Goal: Task Accomplishment & Management: Manage account settings

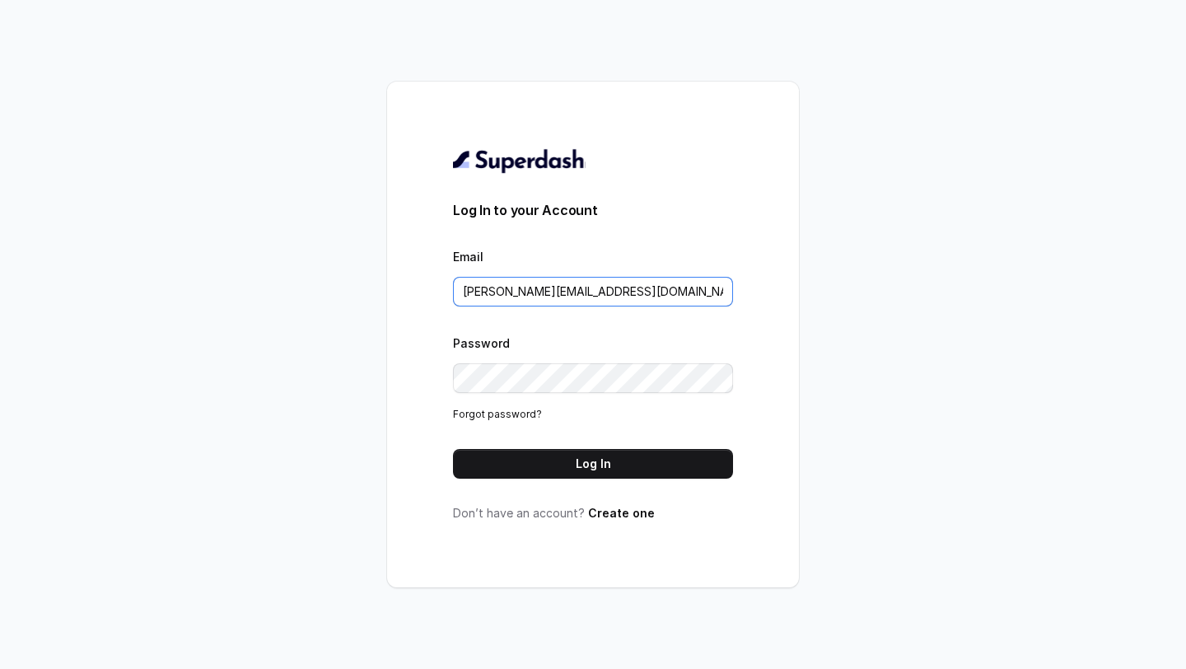
click at [607, 296] on input "[PERSON_NAME][EMAIL_ADDRESS][DOMAIN_NAME]" at bounding box center [593, 292] width 280 height 30
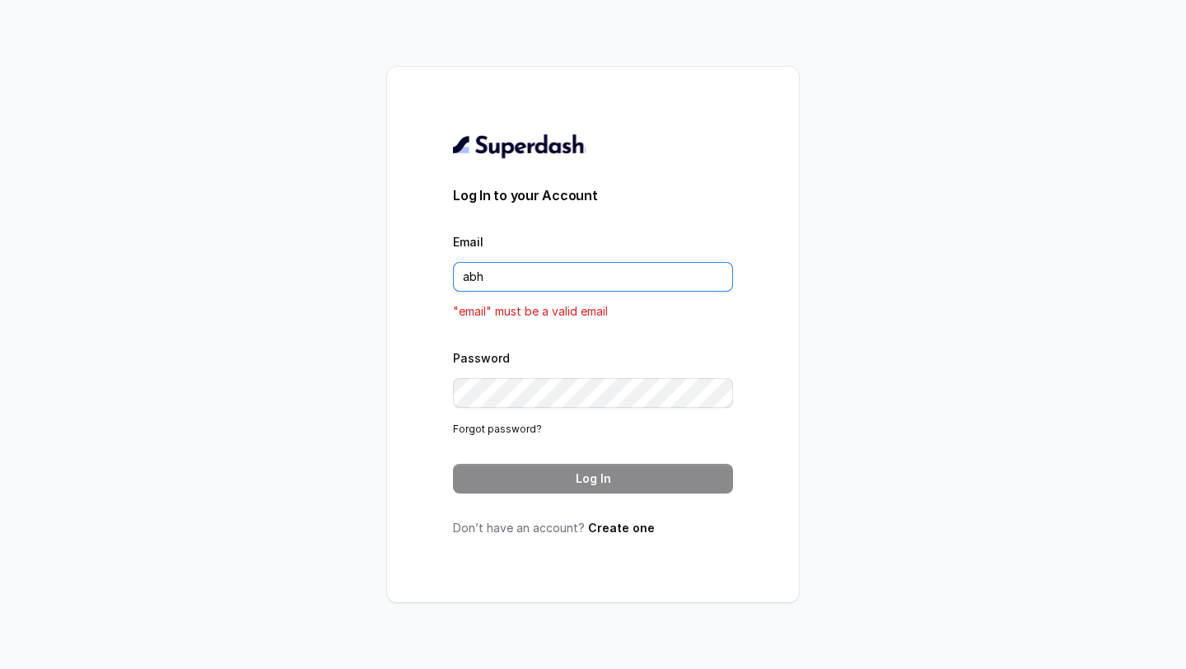
type input "[PERSON_NAME][EMAIL_ADDRESS][DOMAIN_NAME]"
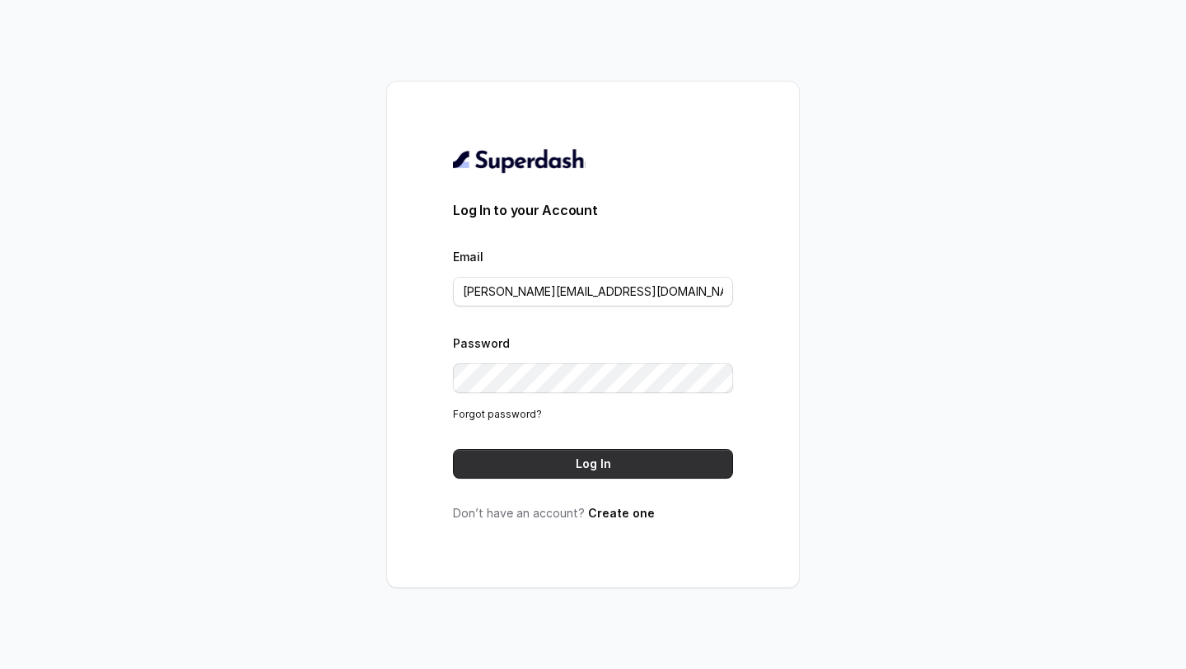
click at [605, 465] on button "Log In" at bounding box center [593, 464] width 280 height 30
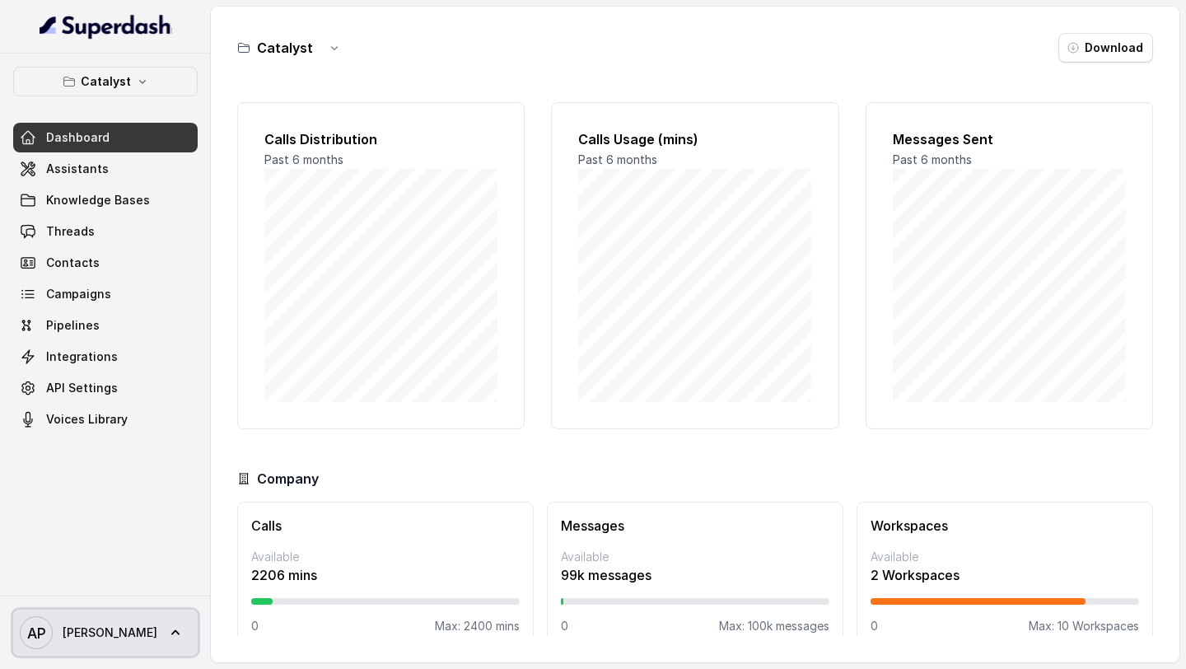
click at [86, 623] on span "AP [PERSON_NAME]" at bounding box center [89, 632] width 138 height 33
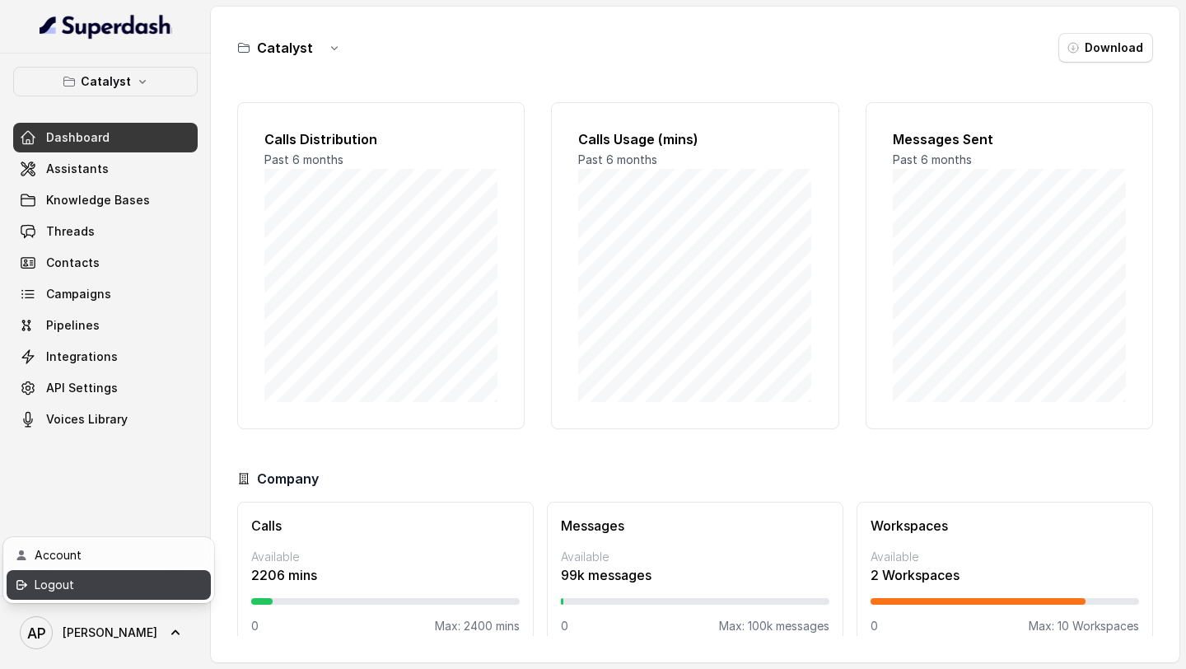
click at [96, 593] on div "Logout" at bounding box center [105, 585] width 140 height 20
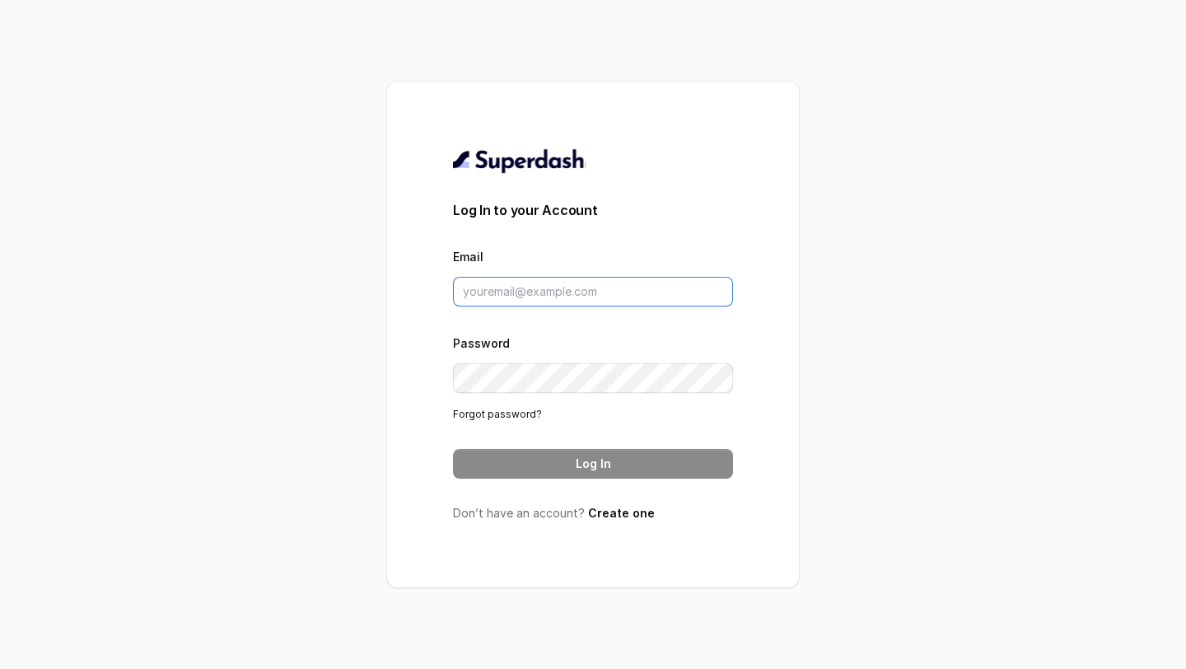
type input "[PERSON_NAME][EMAIL_ADDRESS][DOMAIN_NAME]"
